Goal: Task Accomplishment & Management: Use online tool/utility

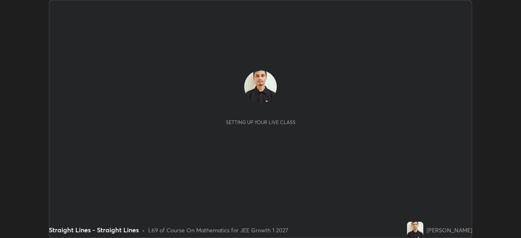
scroll to position [238, 521]
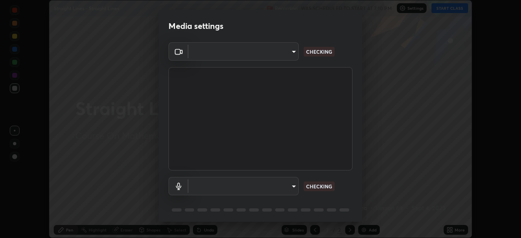
click at [287, 184] on body "Erase all Straight Lines - Straight Lines Recording WAS SCHEDULED TO START AT 7…" at bounding box center [260, 119] width 521 height 238
type input "a6c09d3532ea2fb43736101803286e867d47047993e392948129e064bf5450bd"
type input "default"
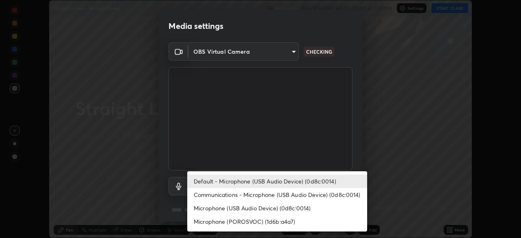
click at [294, 180] on li "Default - Microphone (USB Audio Device) (0d8c:0014)" at bounding box center [277, 181] width 180 height 13
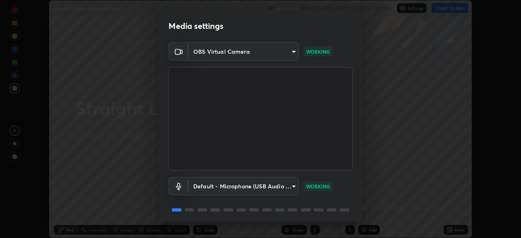
scroll to position [29, 0]
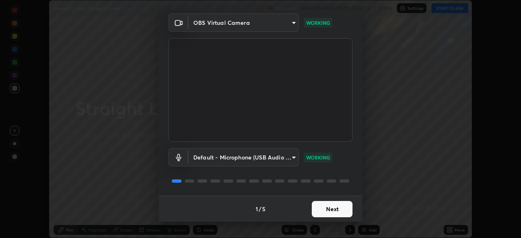
click at [326, 210] on button "Next" at bounding box center [332, 209] width 41 height 16
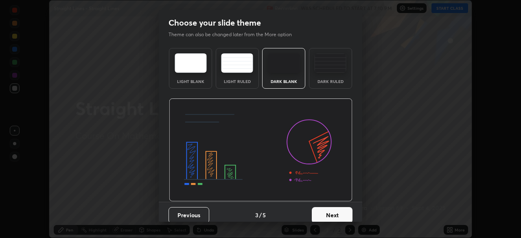
click at [328, 209] on button "Next" at bounding box center [332, 215] width 41 height 16
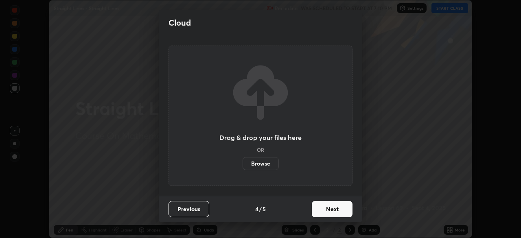
click at [327, 208] on button "Next" at bounding box center [332, 209] width 41 height 16
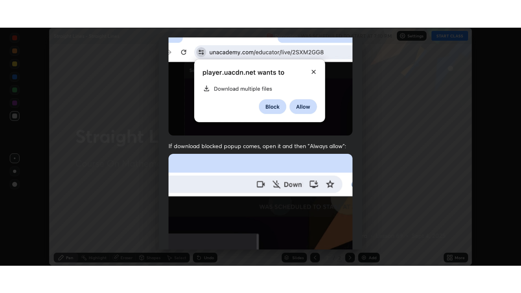
scroll to position [195, 0]
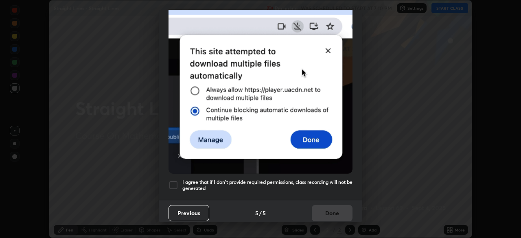
click at [317, 179] on h5 "I agree that if I don't provide required permissions, class recording will not …" at bounding box center [267, 185] width 170 height 13
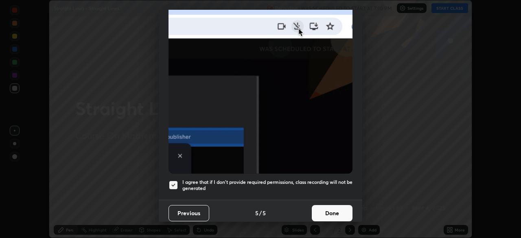
click at [322, 207] on button "Done" at bounding box center [332, 213] width 41 height 16
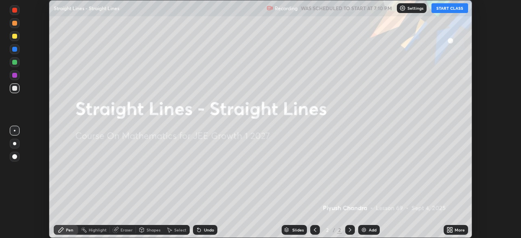
click at [461, 10] on button "START CLASS" at bounding box center [450, 8] width 37 height 10
click at [458, 230] on div "More" at bounding box center [460, 230] width 10 height 4
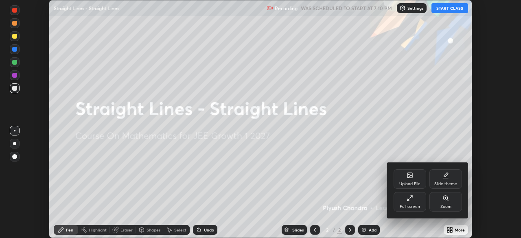
click at [409, 199] on icon at bounding box center [409, 200] width 2 height 2
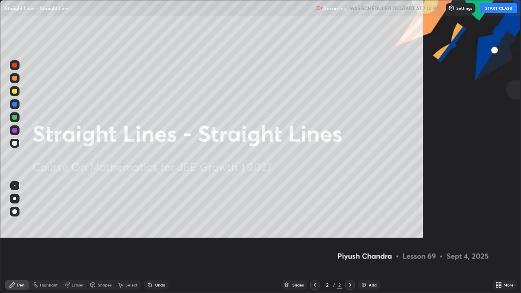
scroll to position [293, 521]
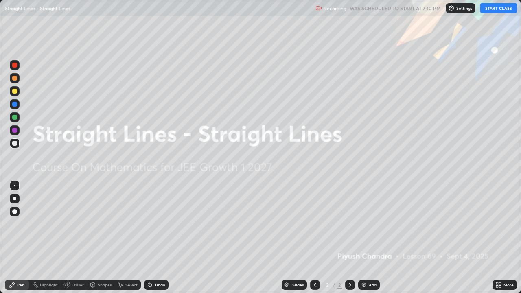
click at [372, 238] on div "Add" at bounding box center [369, 285] width 22 height 10
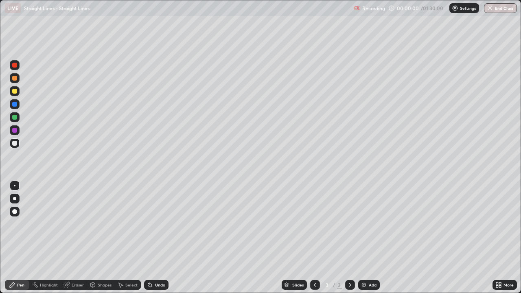
click at [373, 238] on div "Add" at bounding box center [369, 285] width 22 height 10
click at [374, 238] on div "Add" at bounding box center [369, 285] width 22 height 10
click at [375, 238] on div "Add" at bounding box center [369, 285] width 22 height 10
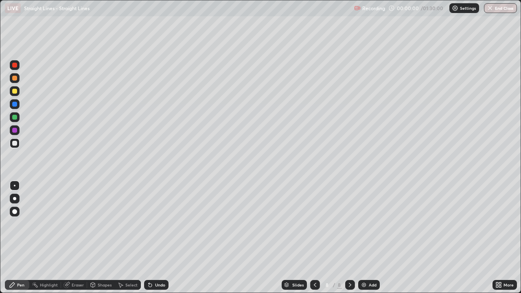
click at [376, 238] on div "Add" at bounding box center [369, 285] width 22 height 10
click at [296, 238] on div "Slides" at bounding box center [297, 285] width 11 height 4
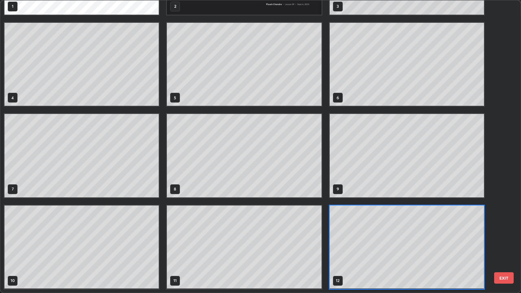
scroll to position [0, 0]
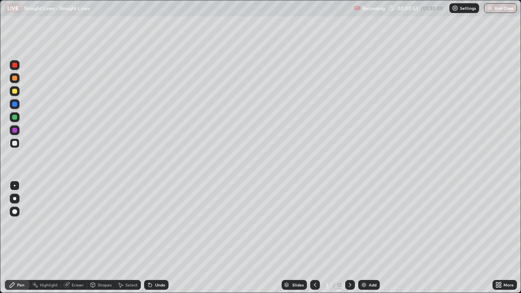
click at [18, 144] on div at bounding box center [15, 143] width 10 height 10
click at [132, 238] on div "Select" at bounding box center [128, 285] width 26 height 10
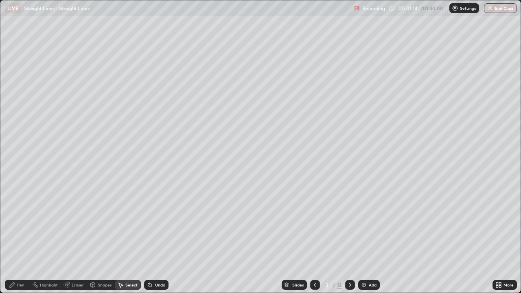
click at [19, 238] on div "Pen" at bounding box center [20, 285] width 7 height 4
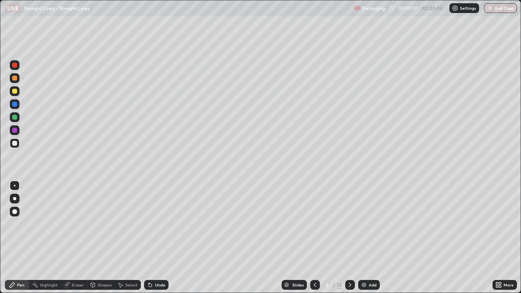
click at [129, 238] on div "Select" at bounding box center [131, 285] width 12 height 4
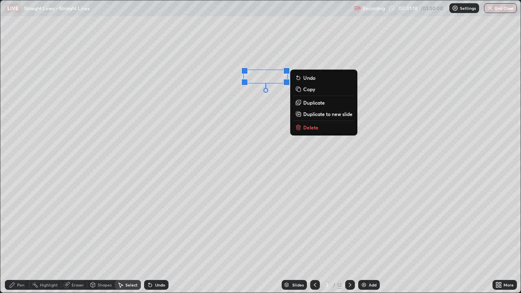
click at [305, 126] on p "Delete" at bounding box center [310, 127] width 15 height 7
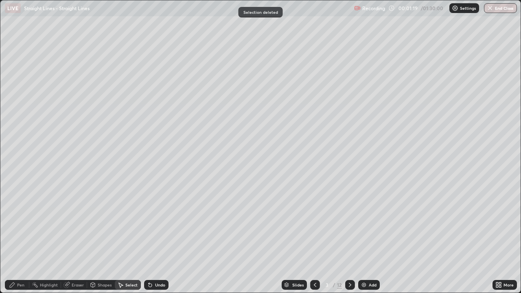
click at [18, 238] on div "Pen" at bounding box center [20, 285] width 7 height 4
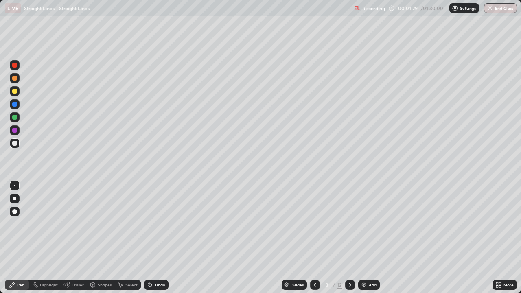
click at [15, 143] on div at bounding box center [14, 143] width 5 height 5
click at [162, 238] on div "Undo" at bounding box center [160, 285] width 10 height 4
click at [15, 92] on div at bounding box center [14, 91] width 5 height 5
click at [131, 238] on div "Select" at bounding box center [131, 285] width 12 height 4
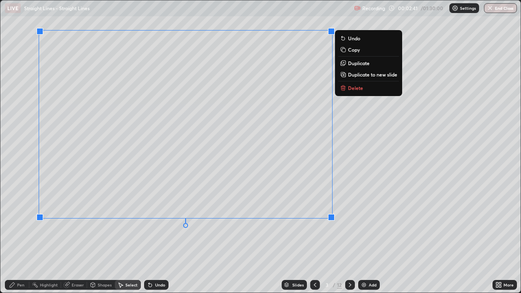
click at [20, 238] on div "Pen" at bounding box center [20, 285] width 7 height 4
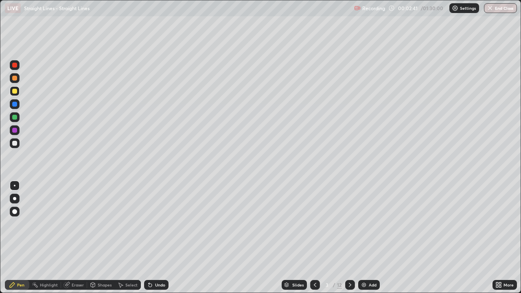
click at [14, 142] on div at bounding box center [14, 143] width 5 height 5
click at [19, 92] on div at bounding box center [15, 91] width 10 height 10
click at [15, 81] on div at bounding box center [15, 78] width 10 height 10
click at [15, 93] on div at bounding box center [14, 91] width 5 height 5
click at [13, 92] on div at bounding box center [14, 91] width 5 height 5
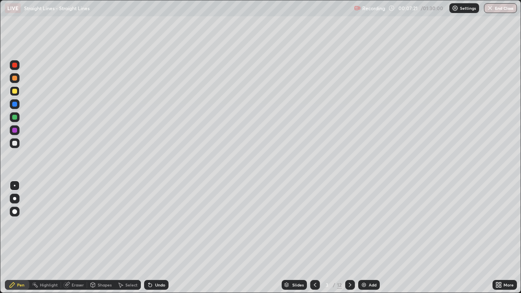
click at [17, 92] on div at bounding box center [14, 91] width 5 height 5
click at [13, 144] on div at bounding box center [14, 143] width 5 height 5
click at [18, 92] on div at bounding box center [15, 91] width 10 height 10
click at [13, 117] on div at bounding box center [14, 117] width 5 height 5
click at [14, 90] on div at bounding box center [14, 91] width 5 height 5
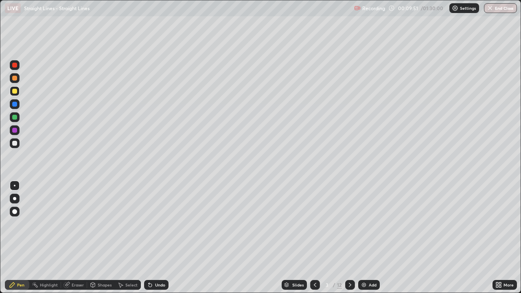
click at [155, 238] on div "Undo" at bounding box center [156, 285] width 24 height 10
click at [14, 117] on div at bounding box center [14, 117] width 5 height 5
click at [14, 92] on div at bounding box center [14, 91] width 5 height 5
click at [14, 144] on div at bounding box center [14, 143] width 5 height 5
click at [12, 144] on div at bounding box center [15, 143] width 10 height 10
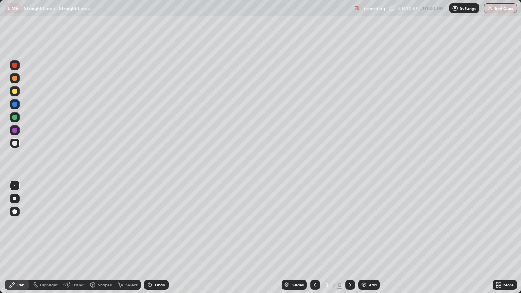
click at [14, 145] on div at bounding box center [14, 143] width 5 height 5
click at [350, 238] on icon at bounding box center [350, 285] width 7 height 7
click at [15, 144] on div at bounding box center [14, 143] width 5 height 5
click at [162, 238] on div "Undo" at bounding box center [160, 285] width 10 height 4
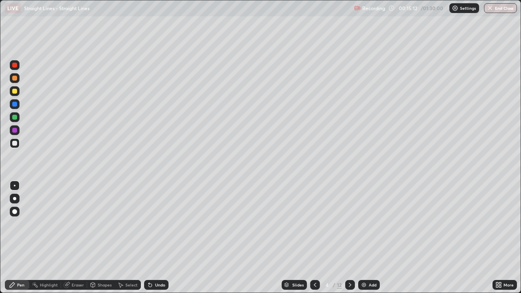
click at [162, 238] on div "Undo" at bounding box center [156, 285] width 24 height 10
click at [158, 238] on div "Undo" at bounding box center [160, 285] width 10 height 4
click at [17, 90] on div at bounding box center [14, 91] width 5 height 5
click at [13, 145] on div at bounding box center [14, 143] width 5 height 5
click at [76, 238] on div "Eraser" at bounding box center [74, 285] width 26 height 10
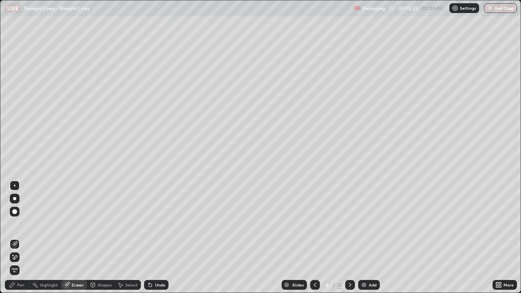
click at [20, 238] on div "Pen" at bounding box center [17, 285] width 24 height 16
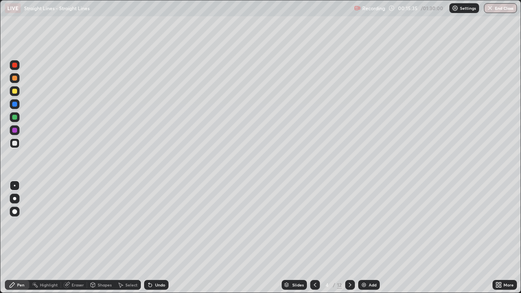
click at [16, 142] on div at bounding box center [14, 143] width 5 height 5
click at [129, 238] on div "Select" at bounding box center [131, 285] width 12 height 4
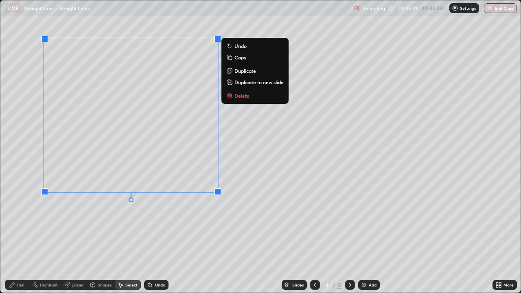
click at [23, 238] on div "Pen" at bounding box center [17, 285] width 24 height 10
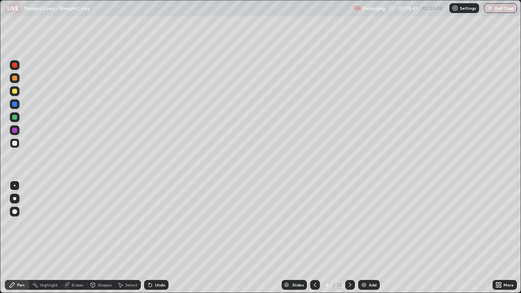
click at [15, 144] on div at bounding box center [14, 143] width 5 height 5
click at [18, 142] on div at bounding box center [15, 143] width 10 height 10
click at [132, 238] on div "Select" at bounding box center [131, 285] width 12 height 4
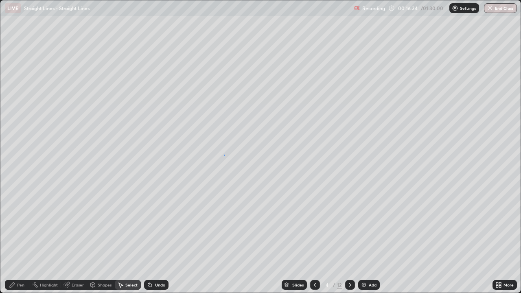
click at [224, 155] on div "0 ° Undo Copy Duplicate Duplicate to new slide Delete" at bounding box center [260, 146] width 520 height 292
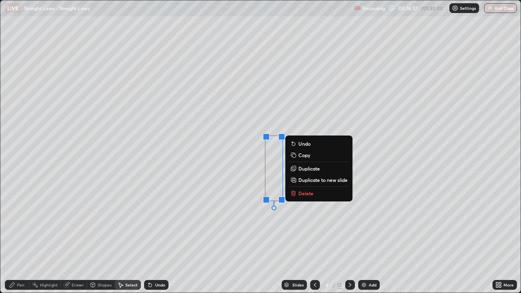
click at [228, 178] on div "0 ° Undo Copy Duplicate Duplicate to new slide Delete" at bounding box center [260, 146] width 520 height 292
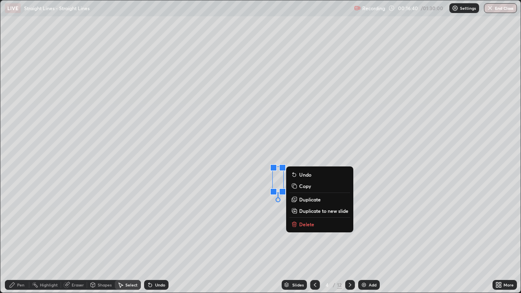
click at [22, 238] on div "Pen" at bounding box center [17, 285] width 24 height 10
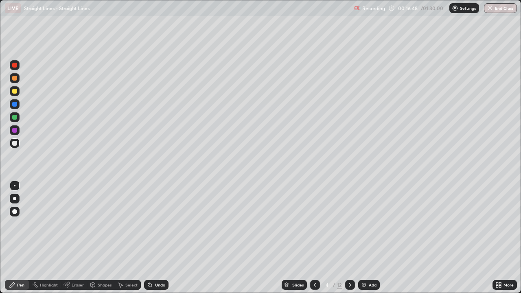
click at [15, 90] on div at bounding box center [14, 91] width 5 height 5
click at [14, 92] on div at bounding box center [14, 91] width 5 height 5
click at [15, 119] on div at bounding box center [14, 117] width 5 height 5
click at [13, 90] on div at bounding box center [14, 91] width 5 height 5
click at [315, 238] on icon at bounding box center [315, 285] width 7 height 7
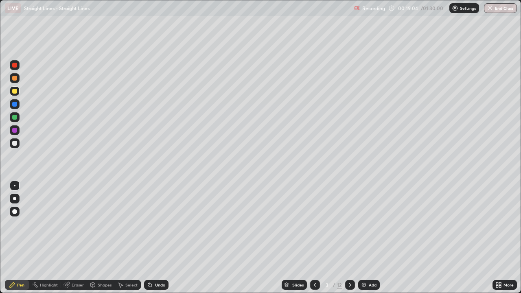
click at [349, 238] on icon at bounding box center [350, 285] width 7 height 7
click at [157, 238] on div "Undo" at bounding box center [160, 285] width 10 height 4
click at [160, 238] on div "Undo" at bounding box center [160, 285] width 10 height 4
click at [159, 238] on div "Undo" at bounding box center [160, 285] width 10 height 4
click at [15, 119] on div at bounding box center [14, 117] width 5 height 5
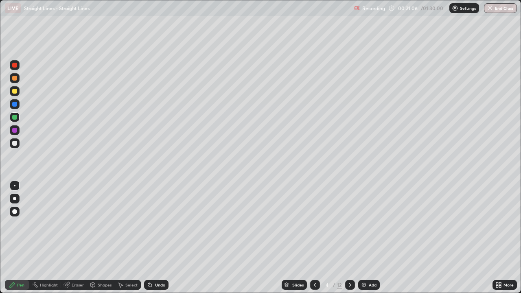
click at [15, 92] on div at bounding box center [14, 91] width 5 height 5
click at [72, 238] on div "Eraser" at bounding box center [74, 285] width 26 height 10
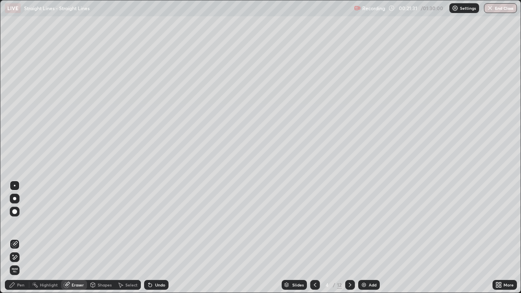
click at [17, 238] on div "Pen" at bounding box center [17, 285] width 24 height 10
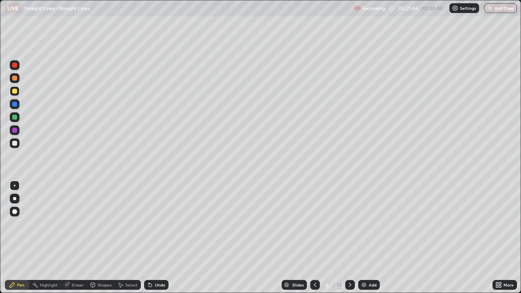
click at [74, 238] on div "Eraser" at bounding box center [74, 285] width 26 height 10
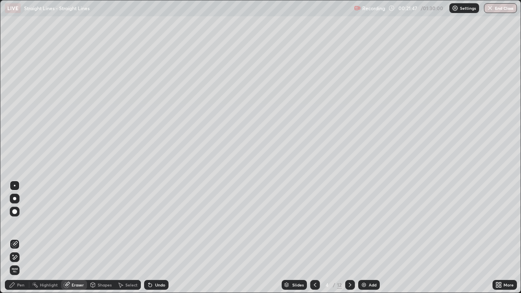
click at [20, 238] on div "Pen" at bounding box center [20, 285] width 7 height 4
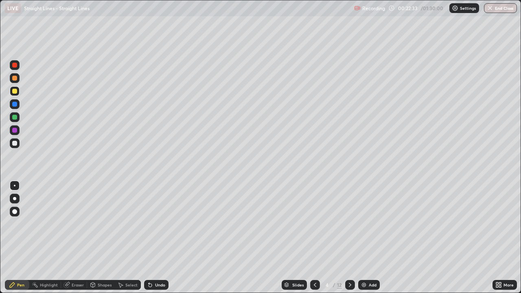
click at [133, 238] on div "Select" at bounding box center [128, 285] width 26 height 10
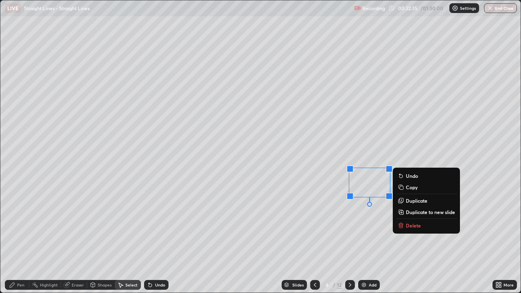
click at [420, 228] on p "Delete" at bounding box center [413, 225] width 15 height 7
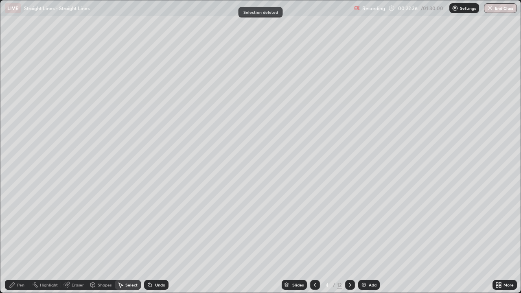
click at [22, 238] on div "Pen" at bounding box center [20, 285] width 7 height 4
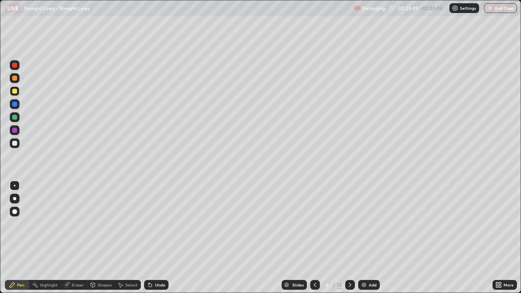
click at [15, 93] on div at bounding box center [14, 91] width 5 height 5
click at [13, 115] on div at bounding box center [14, 117] width 5 height 5
click at [16, 93] on div at bounding box center [14, 91] width 5 height 5
click at [12, 144] on div at bounding box center [14, 143] width 5 height 5
click at [127, 238] on div "Select" at bounding box center [131, 285] width 12 height 4
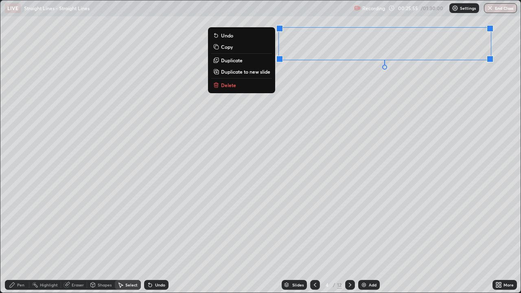
click at [245, 72] on p "Duplicate to new slide" at bounding box center [245, 71] width 49 height 7
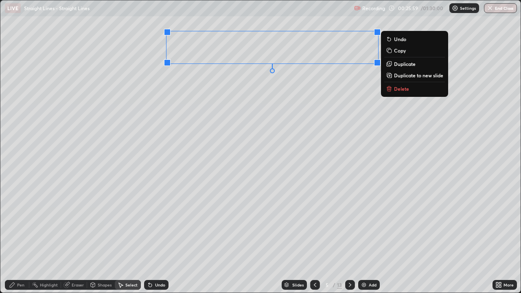
click at [26, 238] on div "Pen" at bounding box center [17, 285] width 24 height 10
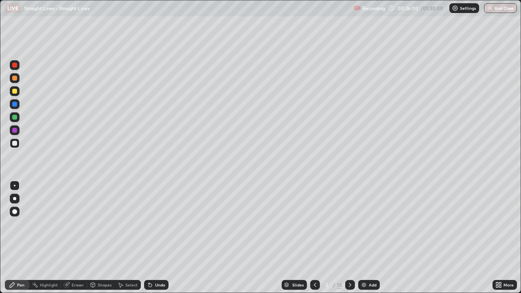
click at [14, 92] on div at bounding box center [14, 91] width 5 height 5
click at [15, 80] on div at bounding box center [14, 78] width 5 height 5
click at [14, 80] on div at bounding box center [14, 78] width 5 height 5
click at [14, 94] on div at bounding box center [15, 91] width 10 height 10
click at [130, 238] on div "Select" at bounding box center [128, 285] width 26 height 10
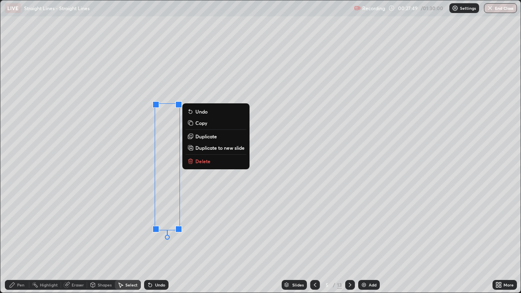
click at [137, 161] on div "0 ° Undo Copy Duplicate Duplicate to new slide Delete" at bounding box center [260, 146] width 520 height 292
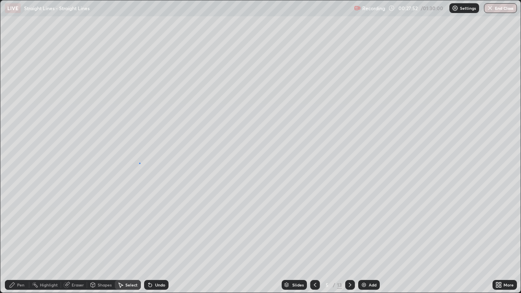
click at [140, 163] on div "0 ° Undo Copy Duplicate Duplicate to new slide Delete" at bounding box center [260, 146] width 520 height 292
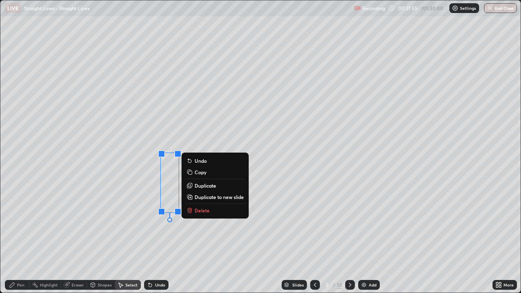
click at [19, 238] on div "Pen" at bounding box center [20, 285] width 7 height 4
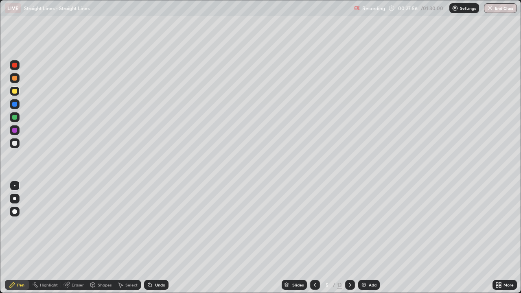
click at [14, 92] on div at bounding box center [14, 91] width 5 height 5
click at [14, 119] on div at bounding box center [14, 117] width 5 height 5
click at [15, 116] on div at bounding box center [14, 117] width 5 height 5
click at [161, 238] on div "Undo" at bounding box center [160, 285] width 10 height 4
click at [160, 238] on div "Undo" at bounding box center [156, 285] width 24 height 10
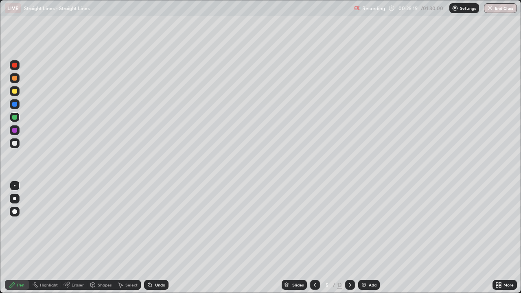
click at [18, 143] on div at bounding box center [15, 143] width 10 height 10
click at [15, 143] on div at bounding box center [14, 143] width 5 height 5
click at [350, 238] on icon at bounding box center [350, 285] width 7 height 7
click at [158, 238] on div "Undo" at bounding box center [156, 285] width 24 height 10
click at [156, 238] on div "Undo" at bounding box center [160, 285] width 10 height 4
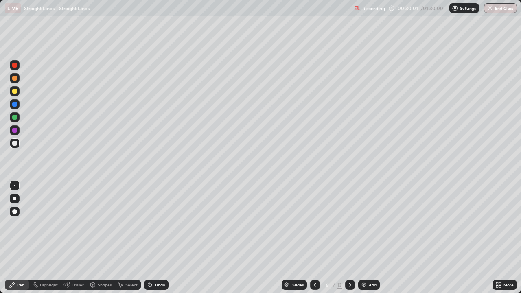
click at [157, 238] on div "Undo" at bounding box center [156, 285] width 24 height 10
click at [155, 238] on div "Undo" at bounding box center [160, 285] width 10 height 4
click at [158, 238] on div "Undo" at bounding box center [160, 285] width 10 height 4
click at [16, 144] on div at bounding box center [14, 143] width 5 height 5
click at [15, 92] on div at bounding box center [14, 91] width 5 height 5
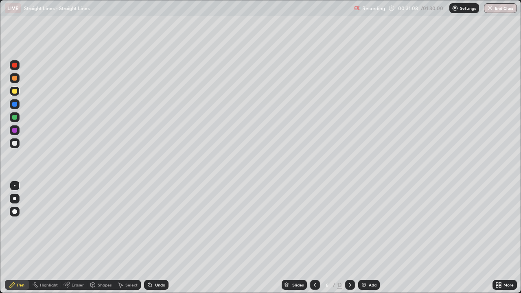
click at [14, 142] on div at bounding box center [14, 143] width 5 height 5
click at [12, 92] on div at bounding box center [15, 91] width 10 height 10
click at [165, 238] on div "Undo" at bounding box center [156, 285] width 24 height 10
click at [77, 238] on div "Eraser" at bounding box center [74, 285] width 26 height 10
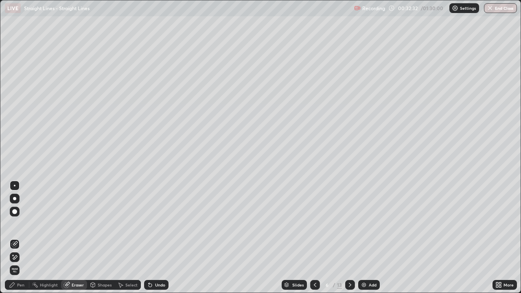
click at [21, 238] on div "Pen" at bounding box center [20, 285] width 7 height 4
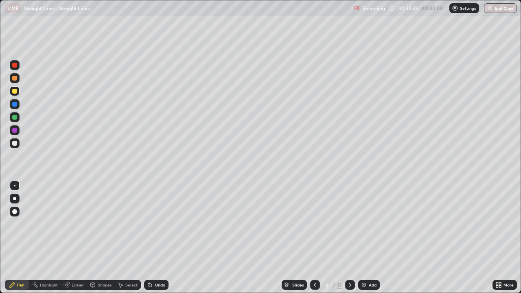
click at [17, 79] on div at bounding box center [14, 78] width 5 height 5
click at [13, 116] on div at bounding box center [14, 117] width 5 height 5
click at [314, 238] on icon at bounding box center [315, 285] width 2 height 4
click at [314, 238] on icon at bounding box center [315, 285] width 7 height 7
click at [347, 238] on div at bounding box center [350, 285] width 10 height 10
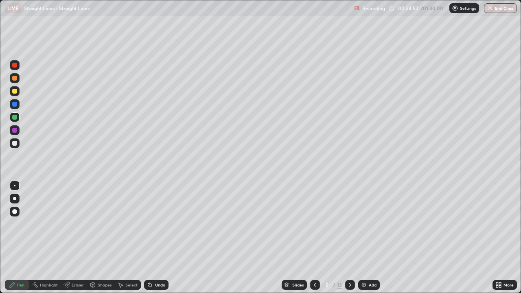
click at [347, 238] on icon at bounding box center [350, 285] width 7 height 7
click at [15, 119] on div at bounding box center [14, 117] width 5 height 5
click at [14, 118] on div at bounding box center [14, 117] width 5 height 5
click at [15, 81] on div at bounding box center [15, 78] width 10 height 10
click at [158, 238] on div "Undo" at bounding box center [160, 285] width 10 height 4
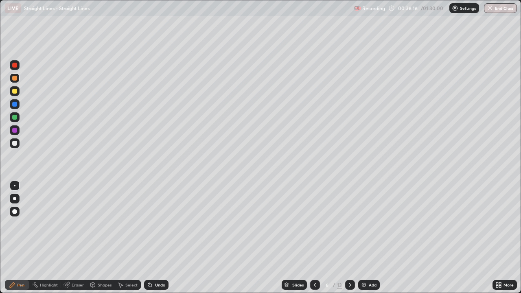
click at [157, 238] on div "Undo" at bounding box center [160, 285] width 10 height 4
click at [14, 90] on div at bounding box center [14, 91] width 5 height 5
click at [15, 91] on div at bounding box center [14, 91] width 5 height 5
click at [13, 144] on div at bounding box center [14, 143] width 5 height 5
click at [349, 238] on icon at bounding box center [350, 285] width 7 height 7
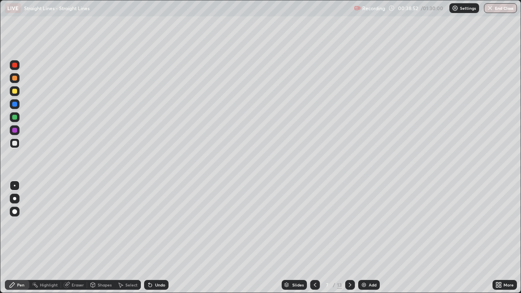
click at [18, 144] on div at bounding box center [15, 143] width 10 height 10
click at [159, 238] on div "Undo" at bounding box center [156, 285] width 24 height 10
click at [161, 238] on div "Undo" at bounding box center [156, 285] width 24 height 10
click at [16, 144] on div at bounding box center [14, 143] width 5 height 5
click at [17, 91] on div at bounding box center [14, 91] width 5 height 5
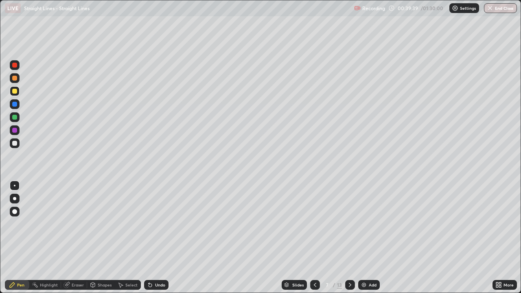
click at [15, 144] on div at bounding box center [14, 143] width 5 height 5
click at [15, 93] on div at bounding box center [14, 91] width 5 height 5
click at [15, 92] on div at bounding box center [14, 91] width 5 height 5
click at [15, 91] on div at bounding box center [14, 91] width 5 height 5
click at [156, 238] on div "Undo" at bounding box center [160, 285] width 10 height 4
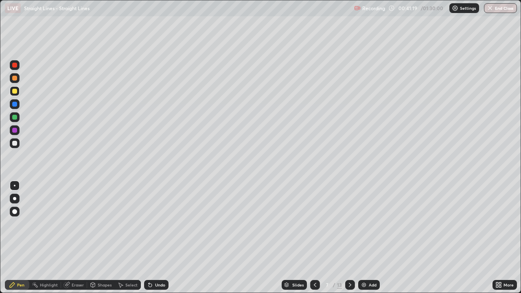
click at [15, 93] on div at bounding box center [14, 91] width 5 height 5
click at [16, 142] on div at bounding box center [14, 143] width 5 height 5
click at [15, 91] on div at bounding box center [14, 91] width 5 height 5
click at [18, 119] on div at bounding box center [15, 117] width 10 height 10
click at [15, 141] on div at bounding box center [14, 143] width 5 height 5
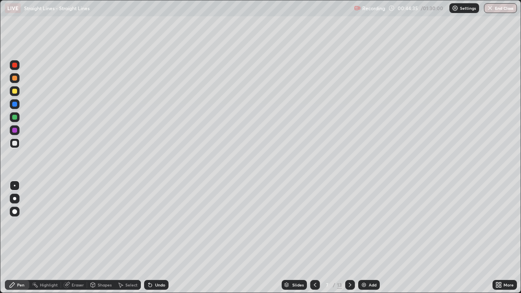
click at [349, 238] on icon at bounding box center [350, 285] width 7 height 7
click at [161, 238] on div "Undo" at bounding box center [160, 285] width 10 height 4
click at [162, 238] on div "Undo" at bounding box center [160, 285] width 10 height 4
click at [18, 144] on div at bounding box center [15, 143] width 10 height 10
click at [15, 93] on div at bounding box center [14, 91] width 5 height 5
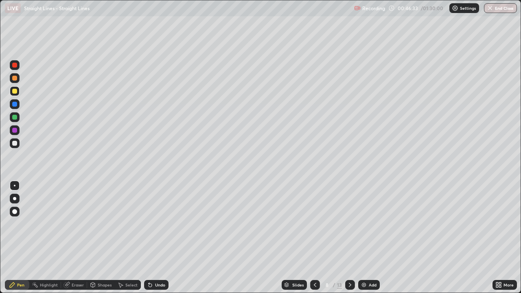
click at [15, 79] on div at bounding box center [14, 78] width 5 height 5
click at [13, 94] on div at bounding box center [15, 91] width 10 height 10
click at [15, 118] on div at bounding box center [14, 117] width 5 height 5
click at [15, 92] on div at bounding box center [14, 91] width 5 height 5
click at [16, 80] on div at bounding box center [14, 78] width 5 height 5
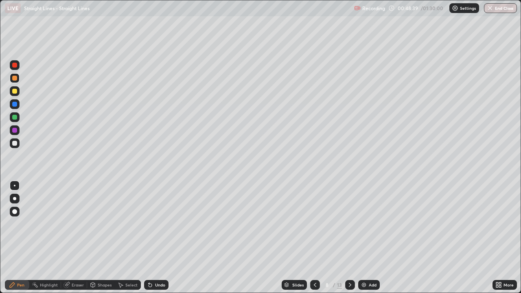
click at [14, 117] on div at bounding box center [14, 117] width 5 height 5
click at [14, 80] on div at bounding box center [14, 78] width 5 height 5
click at [15, 144] on div at bounding box center [14, 143] width 5 height 5
click at [14, 143] on div at bounding box center [14, 143] width 5 height 5
click at [349, 238] on icon at bounding box center [350, 285] width 7 height 7
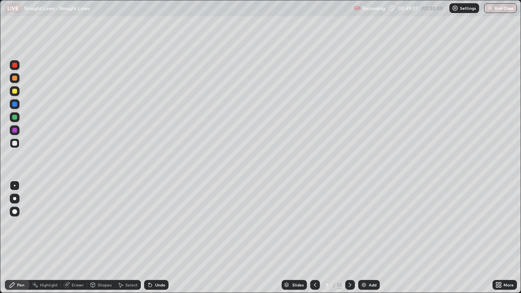
click at [16, 142] on div at bounding box center [14, 143] width 5 height 5
click at [15, 144] on div at bounding box center [14, 143] width 5 height 5
click at [16, 91] on div at bounding box center [14, 91] width 5 height 5
click at [15, 93] on div at bounding box center [14, 91] width 5 height 5
click at [14, 141] on div at bounding box center [14, 143] width 5 height 5
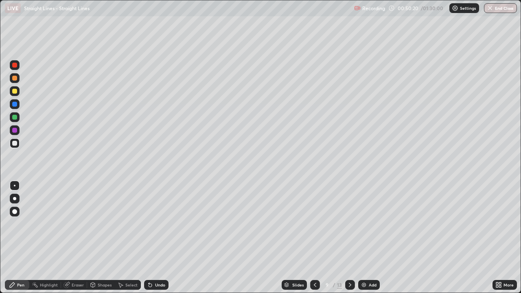
click at [130, 238] on div "Select" at bounding box center [128, 285] width 26 height 10
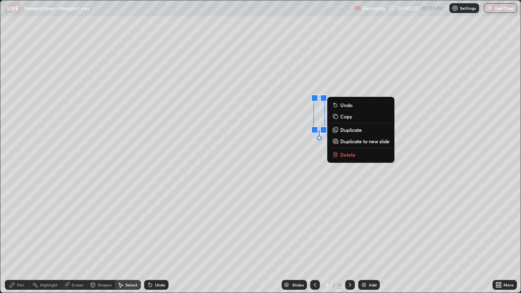
click at [17, 238] on div "Pen" at bounding box center [20, 285] width 7 height 4
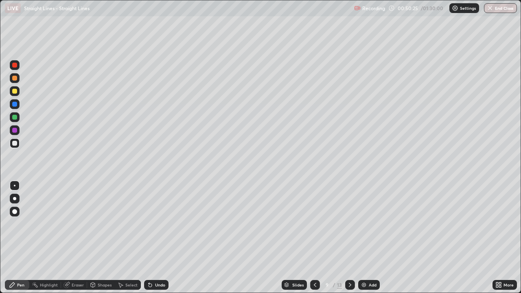
click at [17, 78] on div at bounding box center [14, 78] width 5 height 5
click at [15, 91] on div at bounding box center [14, 91] width 5 height 5
click at [15, 117] on div at bounding box center [14, 117] width 5 height 5
click at [14, 143] on div at bounding box center [14, 143] width 5 height 5
click at [15, 92] on div at bounding box center [14, 91] width 5 height 5
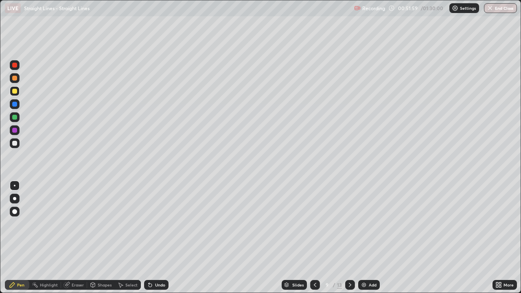
click at [15, 118] on div at bounding box center [14, 117] width 5 height 5
click at [158, 238] on div "Undo" at bounding box center [160, 285] width 10 height 4
click at [159, 238] on div "Undo" at bounding box center [160, 285] width 10 height 4
click at [14, 93] on div at bounding box center [14, 91] width 5 height 5
click at [17, 118] on div at bounding box center [14, 117] width 5 height 5
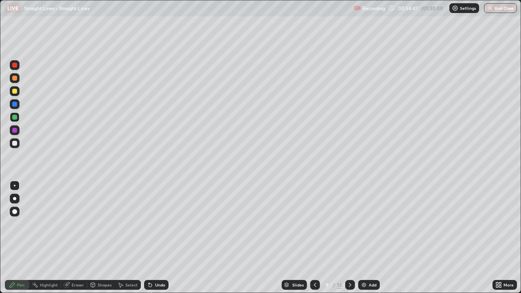
click at [14, 91] on div at bounding box center [14, 91] width 5 height 5
click at [14, 117] on div at bounding box center [14, 117] width 5 height 5
click at [15, 120] on div at bounding box center [15, 117] width 10 height 10
click at [13, 141] on div at bounding box center [14, 143] width 5 height 5
click at [347, 238] on icon at bounding box center [350, 285] width 7 height 7
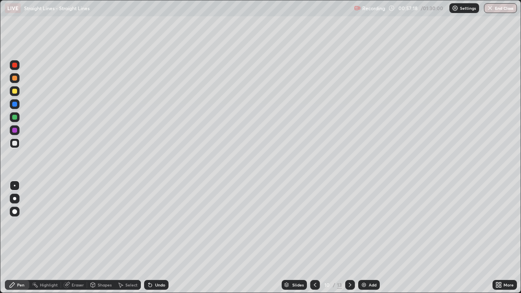
click at [18, 144] on div at bounding box center [15, 143] width 10 height 10
click at [12, 142] on div at bounding box center [14, 143] width 5 height 5
click at [17, 91] on div at bounding box center [14, 91] width 5 height 5
click at [133, 238] on div "Select" at bounding box center [131, 285] width 12 height 4
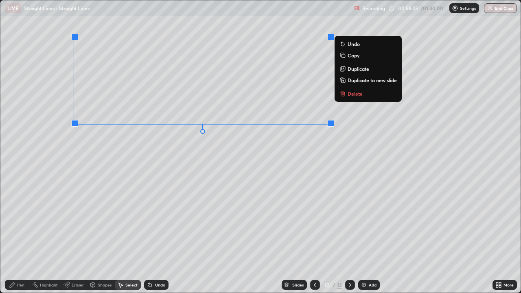
click at [22, 238] on div "Pen" at bounding box center [20, 285] width 7 height 4
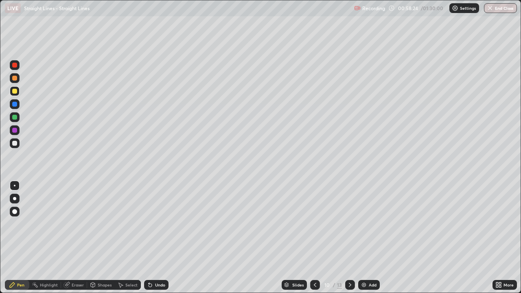
click at [16, 142] on div at bounding box center [14, 143] width 5 height 5
click at [130, 238] on div "Select" at bounding box center [131, 285] width 12 height 4
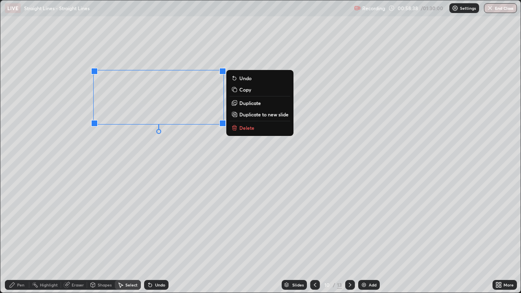
click at [248, 106] on p "Duplicate" at bounding box center [250, 103] width 22 height 7
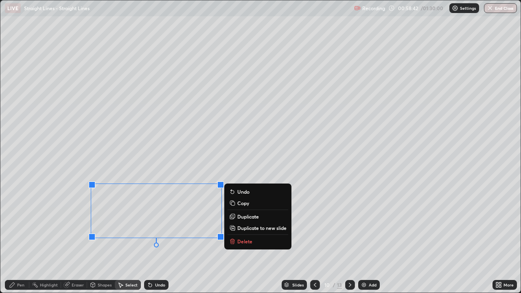
click at [20, 238] on div "Pen" at bounding box center [20, 285] width 7 height 4
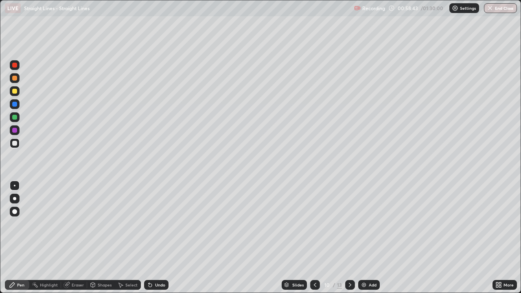
click at [16, 92] on div at bounding box center [14, 91] width 5 height 5
click at [15, 91] on div at bounding box center [14, 91] width 5 height 5
click at [13, 144] on div at bounding box center [14, 143] width 5 height 5
click at [14, 93] on div at bounding box center [14, 91] width 5 height 5
click at [13, 80] on div at bounding box center [14, 78] width 5 height 5
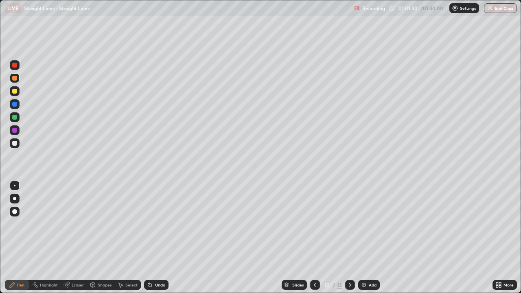
click at [15, 92] on div at bounding box center [14, 91] width 5 height 5
click at [14, 143] on div at bounding box center [14, 143] width 5 height 5
click at [349, 238] on icon at bounding box center [350, 285] width 2 height 4
click at [15, 143] on div at bounding box center [14, 143] width 5 height 5
click at [14, 145] on div at bounding box center [14, 143] width 5 height 5
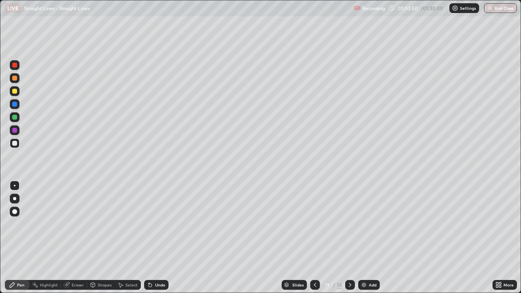
click at [15, 145] on div at bounding box center [14, 143] width 5 height 5
click at [14, 93] on div at bounding box center [14, 91] width 5 height 5
click at [13, 116] on div at bounding box center [14, 117] width 5 height 5
click at [15, 105] on div at bounding box center [14, 104] width 5 height 5
click at [14, 117] on div at bounding box center [14, 117] width 5 height 5
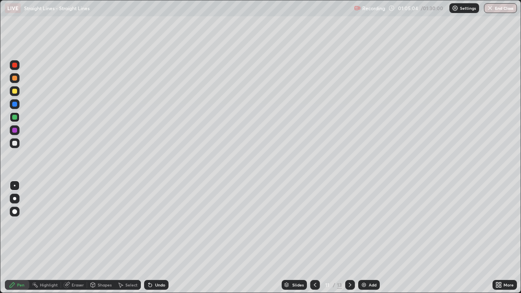
click at [16, 106] on div at bounding box center [14, 104] width 5 height 5
click at [15, 77] on div at bounding box center [14, 78] width 5 height 5
click at [13, 144] on div at bounding box center [14, 143] width 5 height 5
click at [15, 145] on div at bounding box center [14, 143] width 5 height 5
click at [313, 238] on icon at bounding box center [315, 285] width 7 height 7
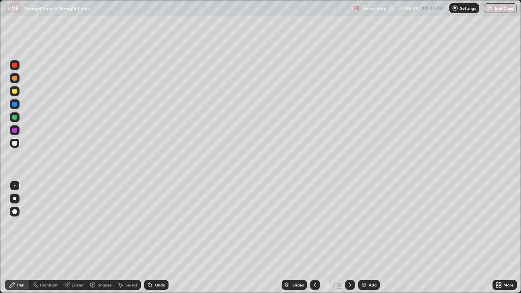
click at [314, 238] on icon at bounding box center [315, 285] width 2 height 4
click at [313, 238] on icon at bounding box center [315, 285] width 7 height 7
click at [349, 238] on icon at bounding box center [350, 285] width 7 height 7
click at [348, 238] on icon at bounding box center [350, 285] width 7 height 7
click at [13, 92] on div at bounding box center [14, 91] width 5 height 5
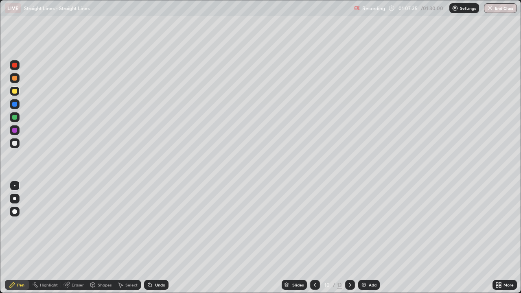
click at [14, 105] on div at bounding box center [14, 104] width 5 height 5
click at [12, 117] on div at bounding box center [14, 117] width 5 height 5
click at [315, 238] on div at bounding box center [315, 285] width 10 height 16
click at [16, 92] on div at bounding box center [14, 91] width 5 height 5
click at [12, 142] on div at bounding box center [14, 143] width 5 height 5
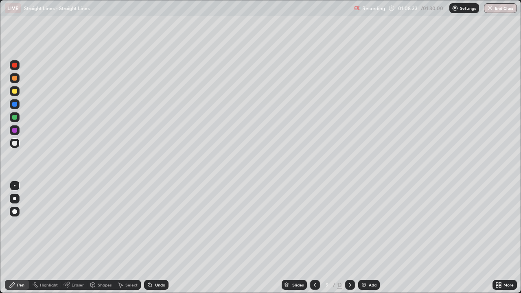
click at [349, 238] on icon at bounding box center [350, 285] width 7 height 7
click at [347, 238] on div at bounding box center [350, 285] width 10 height 10
click at [15, 143] on div at bounding box center [14, 143] width 5 height 5
click at [15, 142] on div at bounding box center [14, 143] width 5 height 5
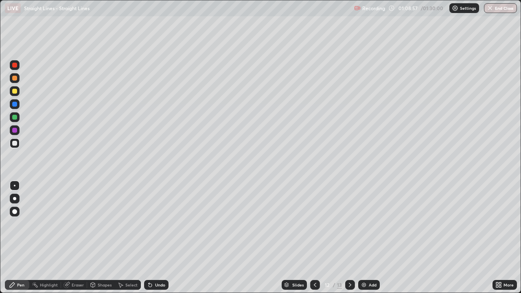
click at [159, 238] on div "Undo" at bounding box center [160, 285] width 10 height 4
click at [162, 238] on div "Undo" at bounding box center [160, 285] width 10 height 4
click at [15, 91] on div at bounding box center [14, 91] width 5 height 5
click at [13, 118] on div at bounding box center [14, 117] width 5 height 5
click at [15, 78] on div at bounding box center [14, 78] width 5 height 5
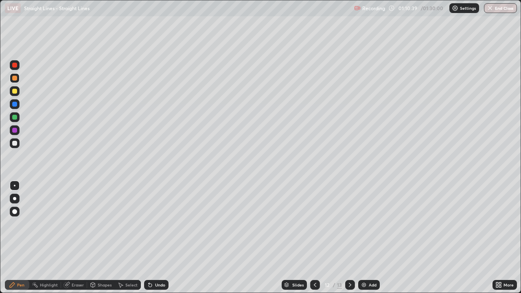
click at [105, 238] on div "Shapes" at bounding box center [101, 285] width 28 height 10
click at [22, 238] on div "Pen" at bounding box center [17, 285] width 24 height 10
click at [18, 143] on div at bounding box center [15, 143] width 10 height 10
click at [15, 144] on div at bounding box center [14, 143] width 5 height 5
click at [349, 238] on icon at bounding box center [350, 285] width 2 height 4
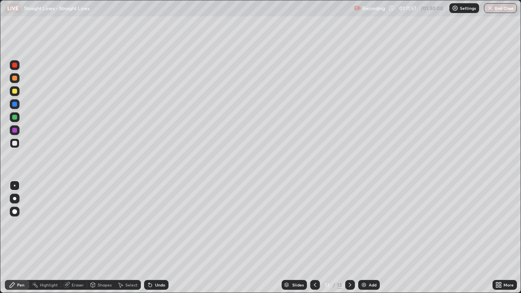
click at [17, 145] on div at bounding box center [15, 143] width 10 height 10
click at [162, 238] on div "Undo" at bounding box center [156, 285] width 24 height 10
click at [163, 238] on div "Undo" at bounding box center [156, 285] width 24 height 10
click at [162, 238] on div "Undo" at bounding box center [156, 285] width 24 height 10
click at [15, 143] on div at bounding box center [14, 143] width 5 height 5
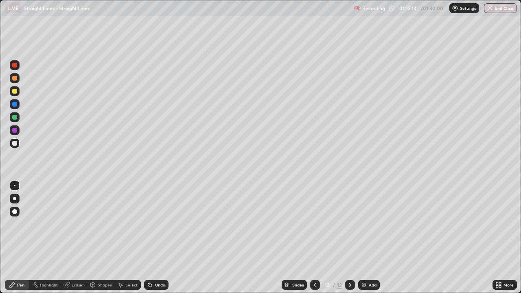
click at [162, 238] on div "Undo" at bounding box center [160, 285] width 10 height 4
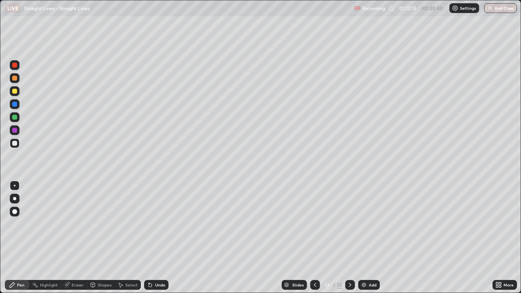
click at [163, 238] on div "Undo" at bounding box center [160, 285] width 10 height 4
click at [16, 91] on div at bounding box center [14, 91] width 5 height 5
click at [15, 117] on div at bounding box center [14, 117] width 5 height 5
click at [15, 105] on div at bounding box center [14, 104] width 5 height 5
click at [15, 78] on div at bounding box center [14, 78] width 5 height 5
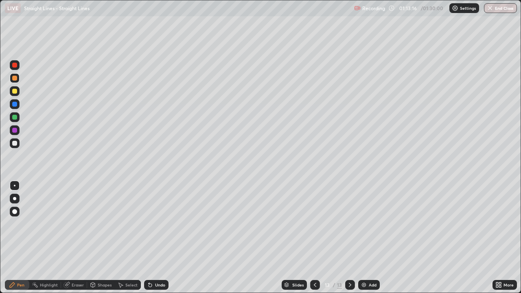
click at [15, 118] on div at bounding box center [14, 117] width 5 height 5
click at [15, 144] on div at bounding box center [14, 143] width 5 height 5
click at [366, 238] on div "Add" at bounding box center [369, 285] width 22 height 10
click at [15, 142] on div at bounding box center [14, 143] width 5 height 5
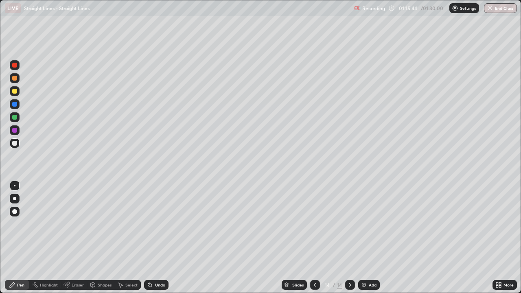
click at [160, 238] on div "Undo" at bounding box center [160, 285] width 10 height 4
click at [162, 238] on div "Undo" at bounding box center [160, 285] width 10 height 4
click at [163, 238] on div "Undo" at bounding box center [160, 285] width 10 height 4
click at [18, 144] on div at bounding box center [15, 143] width 10 height 10
click at [159, 238] on div "Undo" at bounding box center [160, 285] width 10 height 4
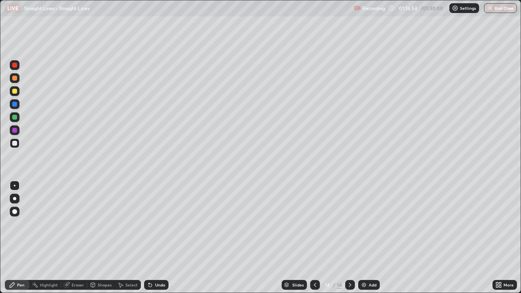
click at [163, 238] on div "Undo" at bounding box center [160, 285] width 10 height 4
click at [14, 145] on div at bounding box center [14, 143] width 5 height 5
click at [163, 238] on div "Undo" at bounding box center [160, 285] width 10 height 4
click at [158, 238] on div "Undo" at bounding box center [160, 285] width 10 height 4
click at [161, 238] on div "Undo" at bounding box center [160, 285] width 10 height 4
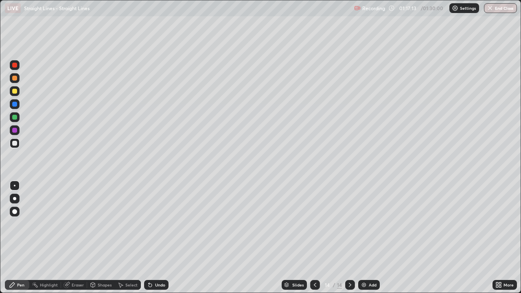
click at [18, 90] on div at bounding box center [15, 91] width 10 height 10
click at [15, 120] on div at bounding box center [15, 117] width 10 height 10
click at [15, 91] on div at bounding box center [14, 91] width 5 height 5
click at [13, 119] on div at bounding box center [15, 117] width 10 height 10
click at [15, 91] on div at bounding box center [14, 91] width 5 height 5
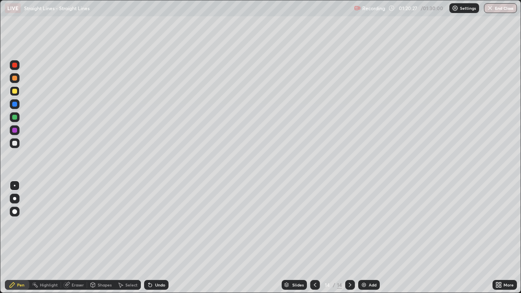
click at [15, 144] on div at bounding box center [14, 143] width 5 height 5
click at [369, 238] on div "Add" at bounding box center [373, 285] width 8 height 4
click at [18, 143] on div at bounding box center [15, 143] width 10 height 10
click at [15, 92] on div at bounding box center [14, 91] width 5 height 5
click at [155, 238] on div "Undo" at bounding box center [160, 285] width 10 height 4
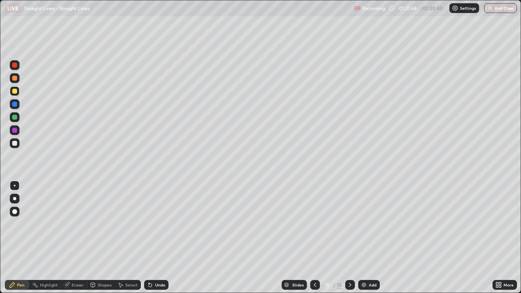
click at [18, 116] on div at bounding box center [15, 117] width 10 height 10
click at [17, 78] on div at bounding box center [14, 78] width 5 height 5
click at [158, 238] on div "Undo" at bounding box center [160, 285] width 10 height 4
click at [13, 114] on div at bounding box center [15, 117] width 10 height 10
click at [15, 81] on div at bounding box center [15, 78] width 10 height 10
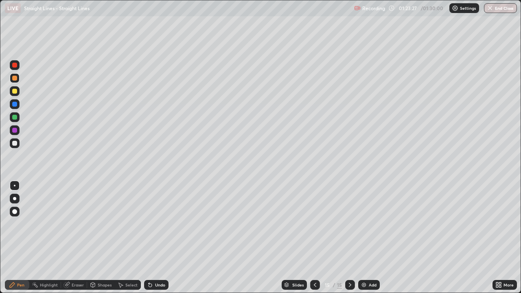
click at [16, 90] on div at bounding box center [14, 91] width 5 height 5
click at [14, 116] on div at bounding box center [14, 117] width 5 height 5
click at [159, 238] on div "Undo" at bounding box center [160, 285] width 10 height 4
click at [15, 92] on div at bounding box center [14, 91] width 5 height 5
click at [15, 80] on div at bounding box center [14, 78] width 5 height 5
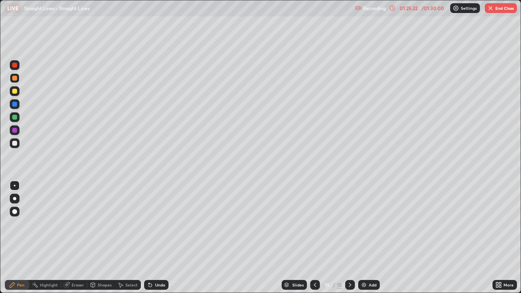
click at [14, 80] on div at bounding box center [14, 78] width 5 height 5
click at [12, 92] on div at bounding box center [14, 91] width 5 height 5
click at [13, 117] on div at bounding box center [14, 117] width 5 height 5
click at [498, 12] on button "End Class" at bounding box center [501, 8] width 32 height 10
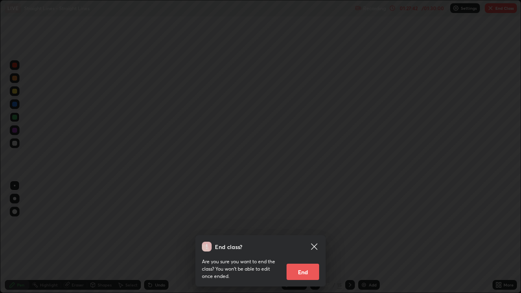
click at [305, 238] on button "End" at bounding box center [303, 272] width 33 height 16
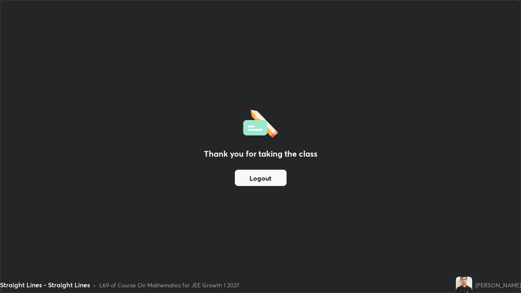
click at [267, 175] on button "Logout" at bounding box center [261, 178] width 52 height 16
